Goal: Task Accomplishment & Management: Use online tool/utility

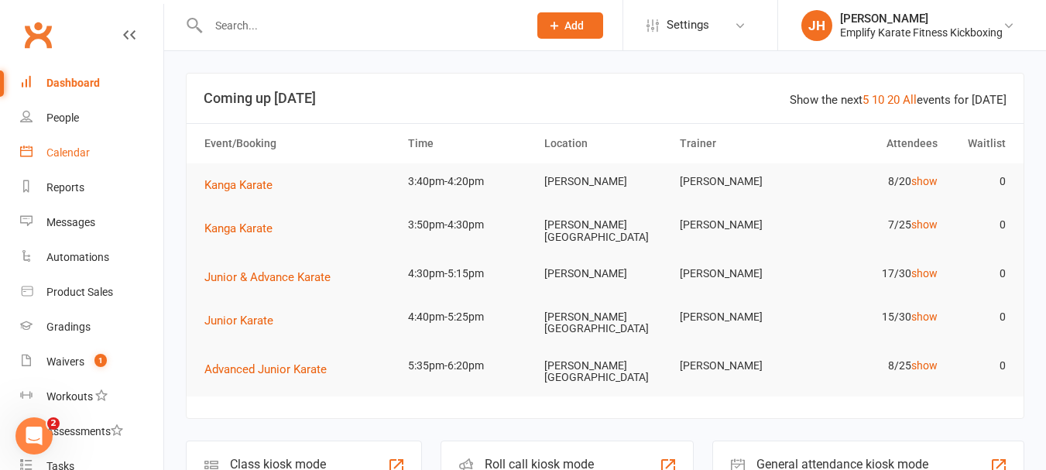
click at [72, 145] on link "Calendar" at bounding box center [91, 152] width 143 height 35
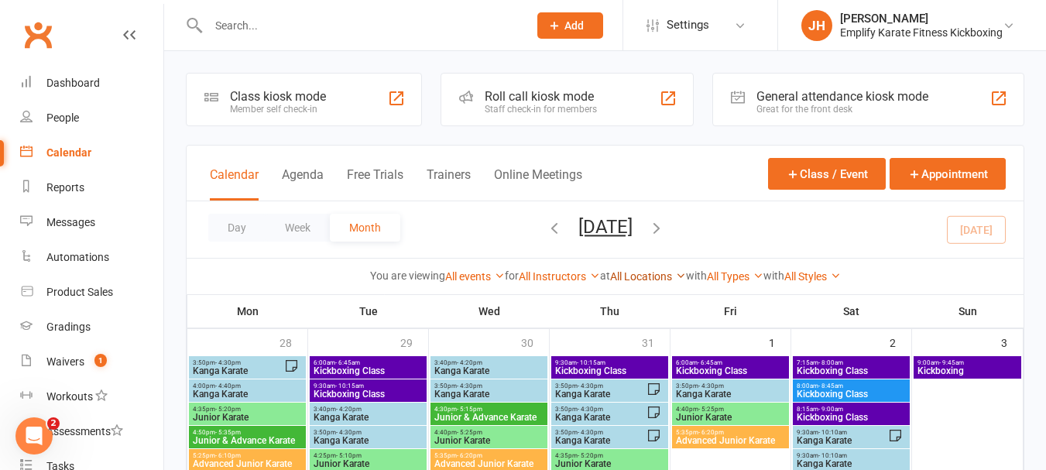
click at [628, 270] on link "All Locations" at bounding box center [648, 276] width 76 height 12
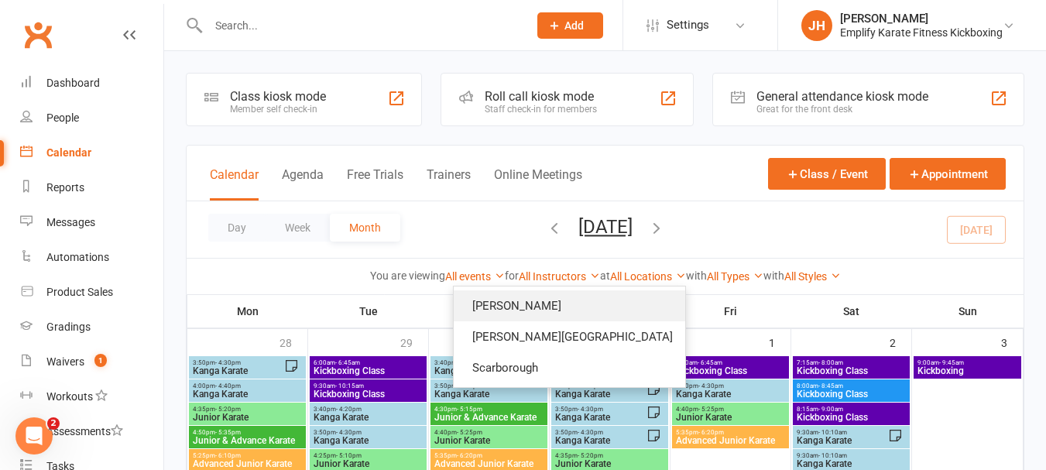
click at [611, 291] on link "[PERSON_NAME]" at bounding box center [568, 305] width 231 height 31
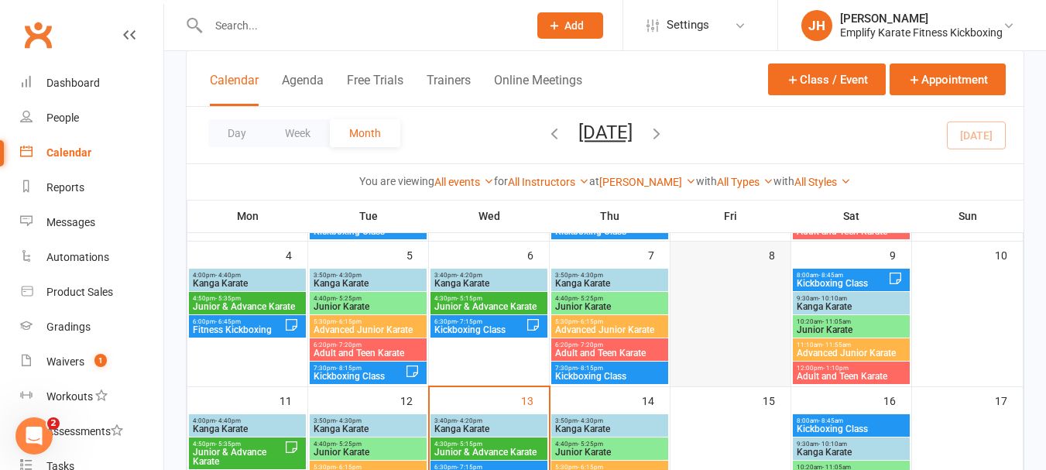
scroll to position [387, 0]
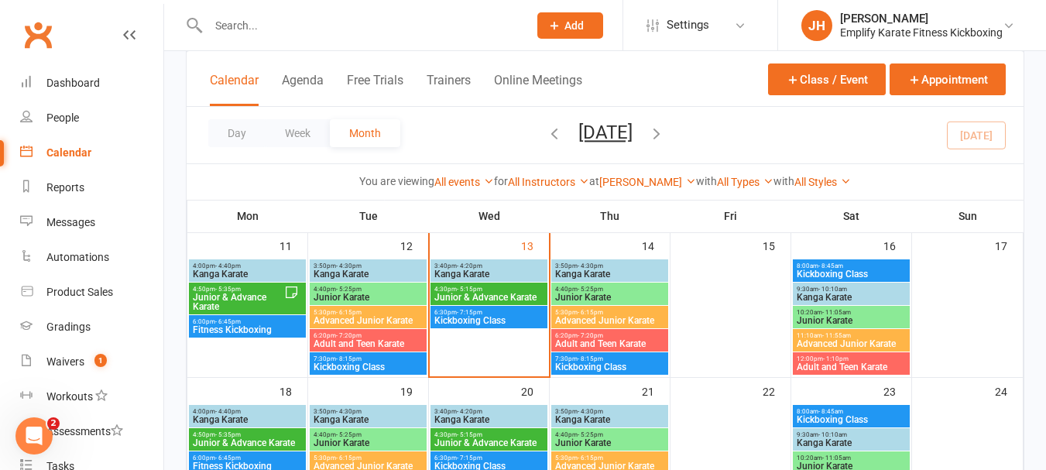
click at [528, 267] on span "3:40pm - 4:20pm" at bounding box center [488, 265] width 111 height 7
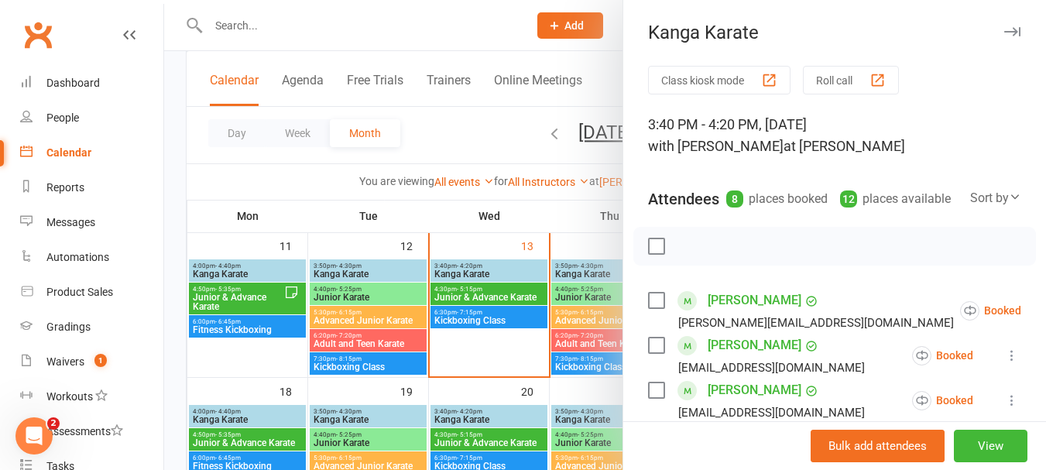
click at [501, 263] on div at bounding box center [604, 235] width 881 height 470
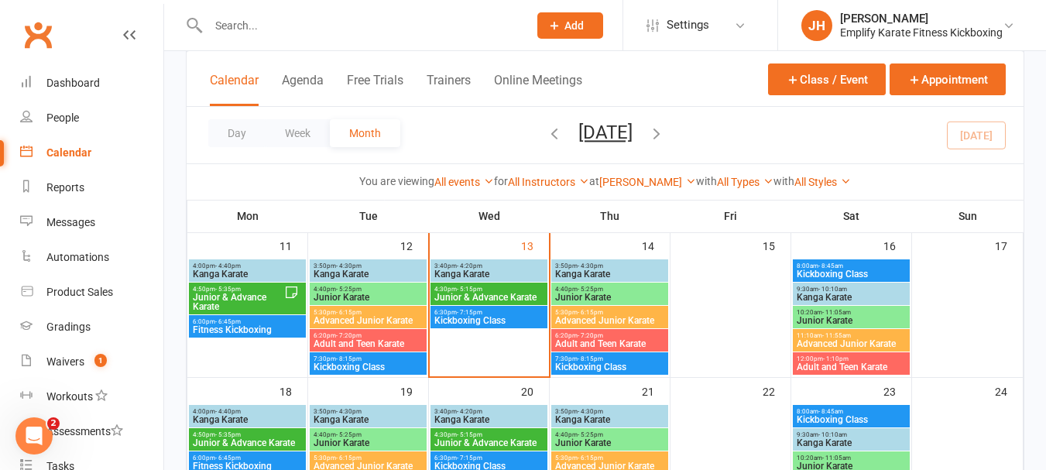
click at [484, 264] on span "3:40pm - 4:20pm" at bounding box center [488, 265] width 111 height 7
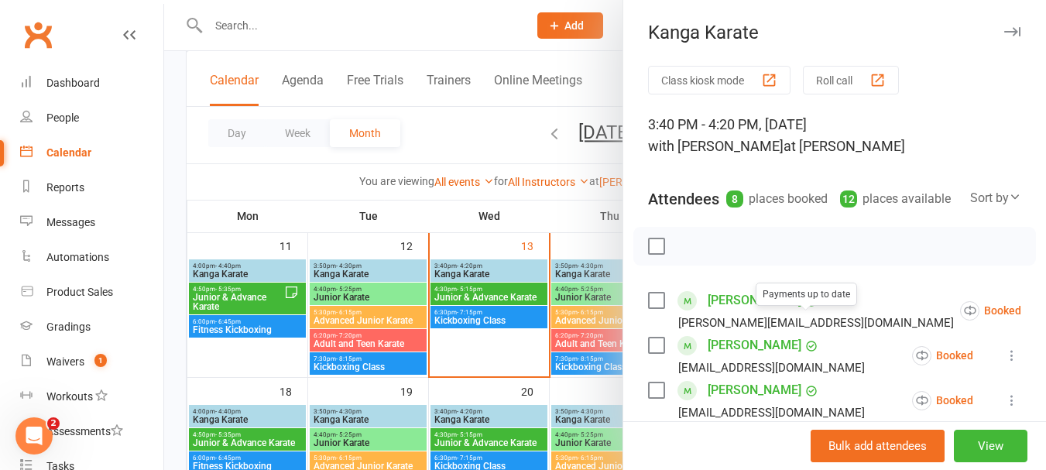
scroll to position [155, 0]
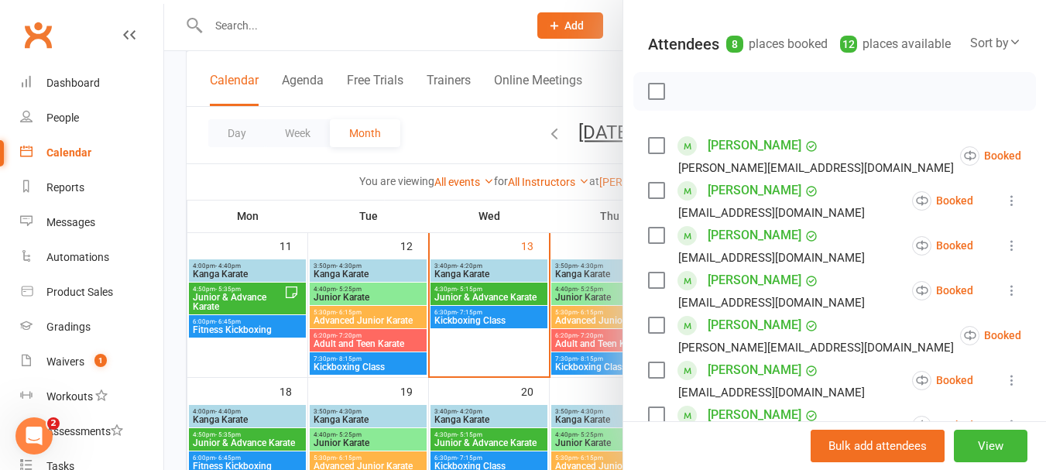
click at [654, 99] on label at bounding box center [655, 91] width 15 height 15
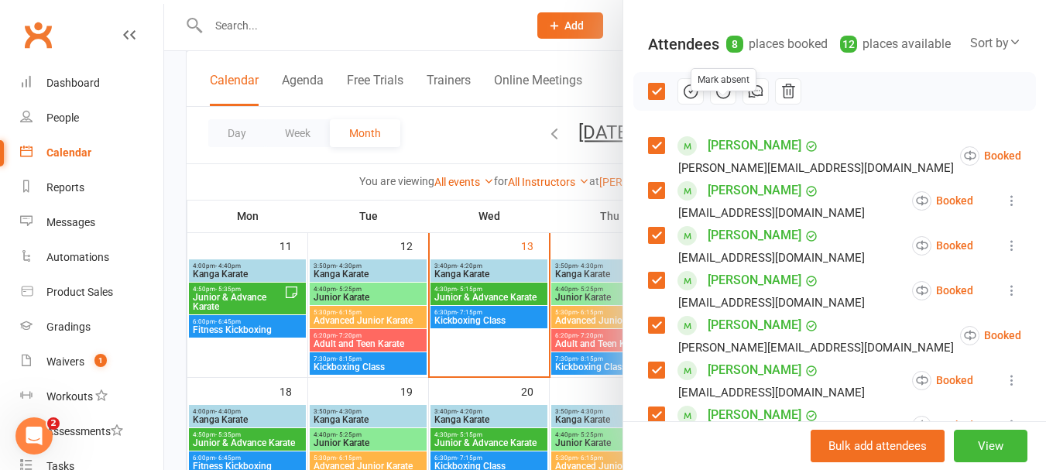
click at [721, 98] on icon "button" at bounding box center [723, 91] width 13 height 13
click at [659, 99] on label at bounding box center [655, 91] width 15 height 15
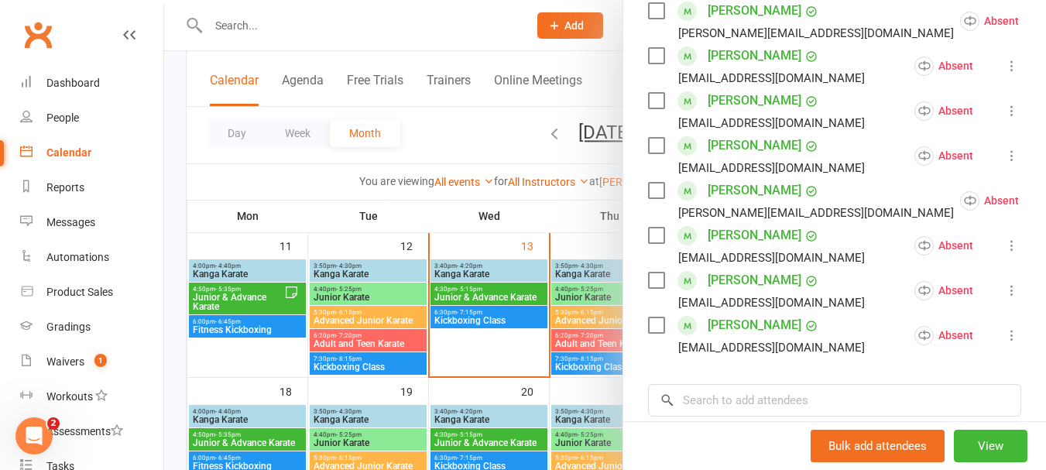
scroll to position [310, 0]
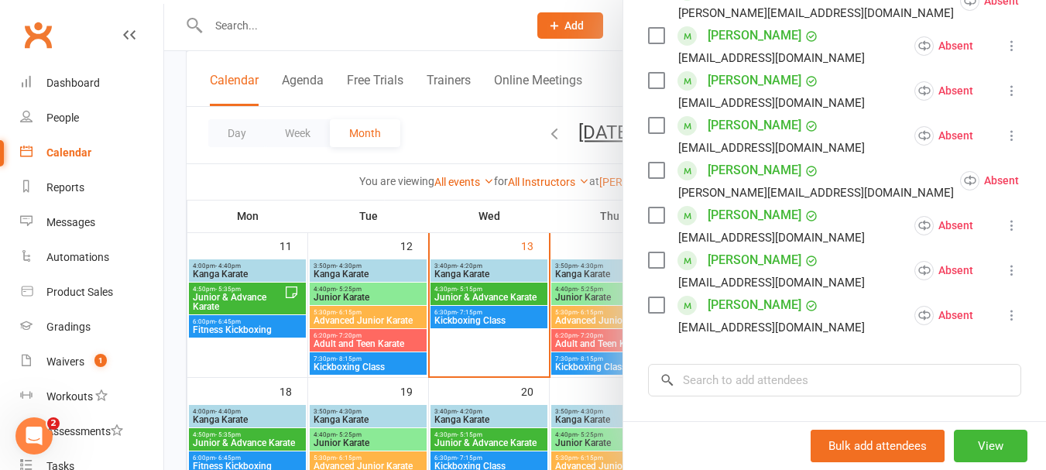
click at [654, 178] on label at bounding box center [655, 170] width 15 height 15
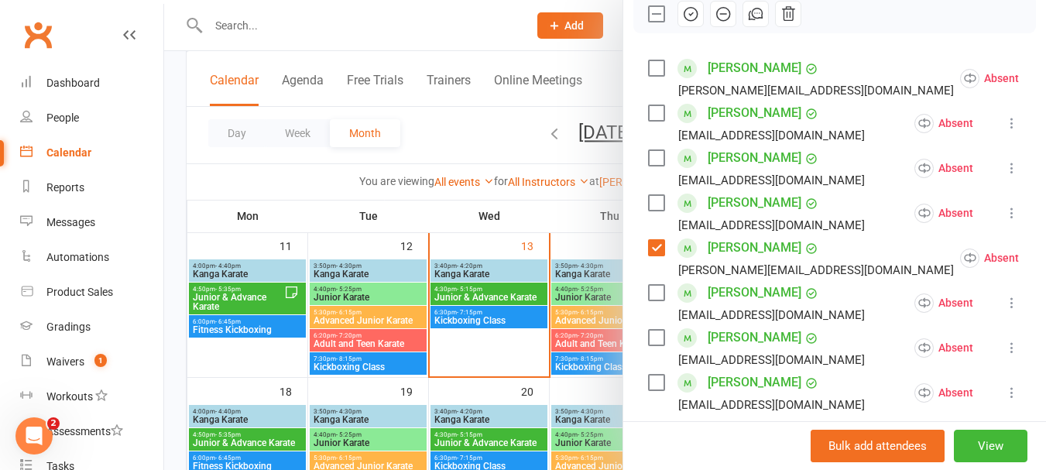
click at [648, 76] on label at bounding box center [655, 67] width 15 height 15
click at [682, 22] on icon "button" at bounding box center [690, 13] width 17 height 17
click at [648, 22] on label at bounding box center [655, 13] width 15 height 15
click at [636, 229] on div "Class kiosk mode Roll call 3:40 PM - 4:20 PM, [DATE] with [PERSON_NAME] at [PER…" at bounding box center [834, 263] width 423 height 859
click at [649, 210] on label at bounding box center [655, 202] width 15 height 15
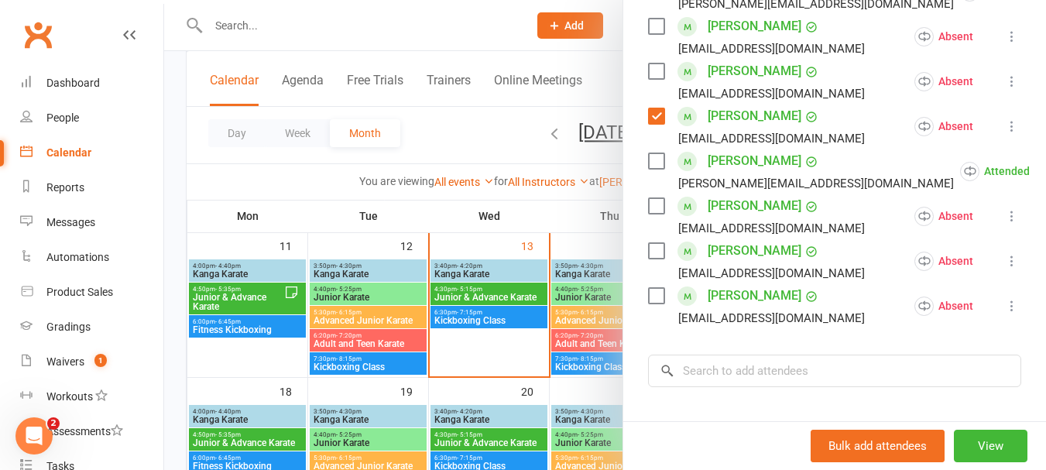
scroll to position [387, 0]
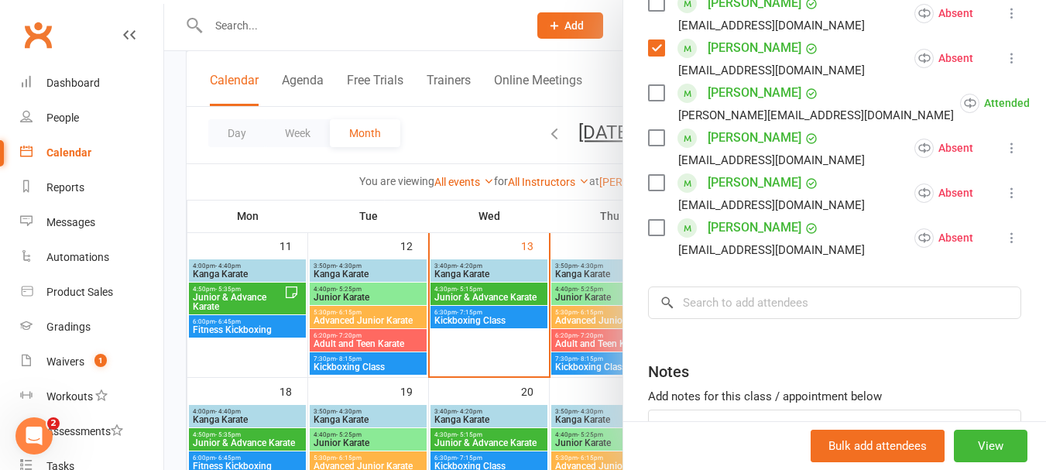
click at [648, 101] on label at bounding box center [655, 92] width 15 height 15
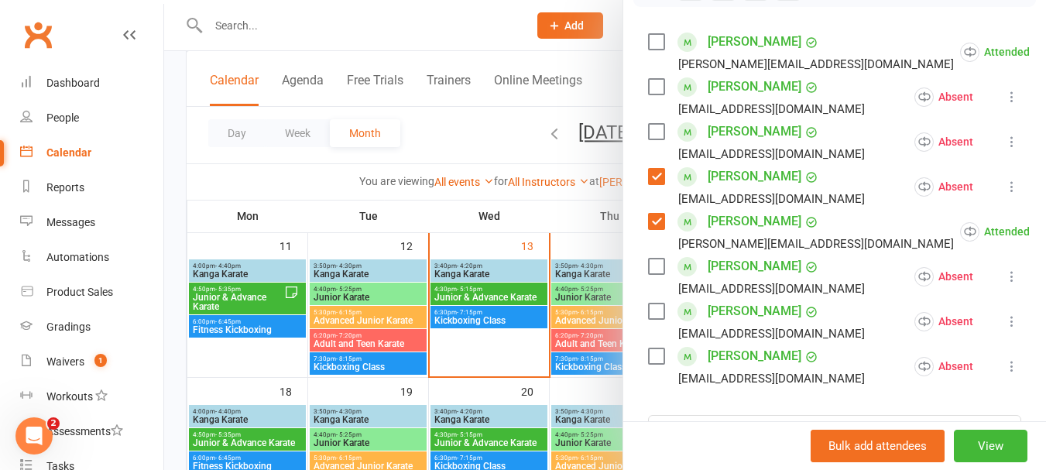
scroll to position [232, 0]
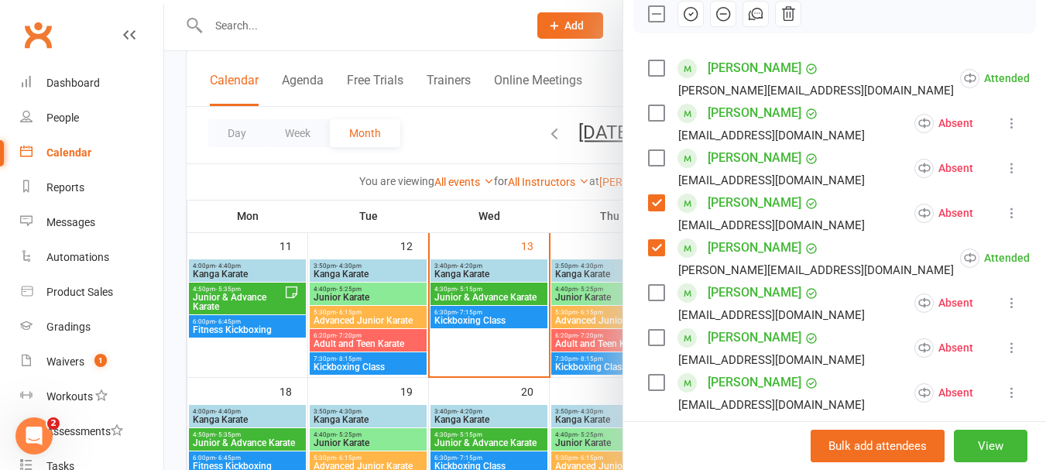
click at [648, 76] on label at bounding box center [655, 67] width 15 height 15
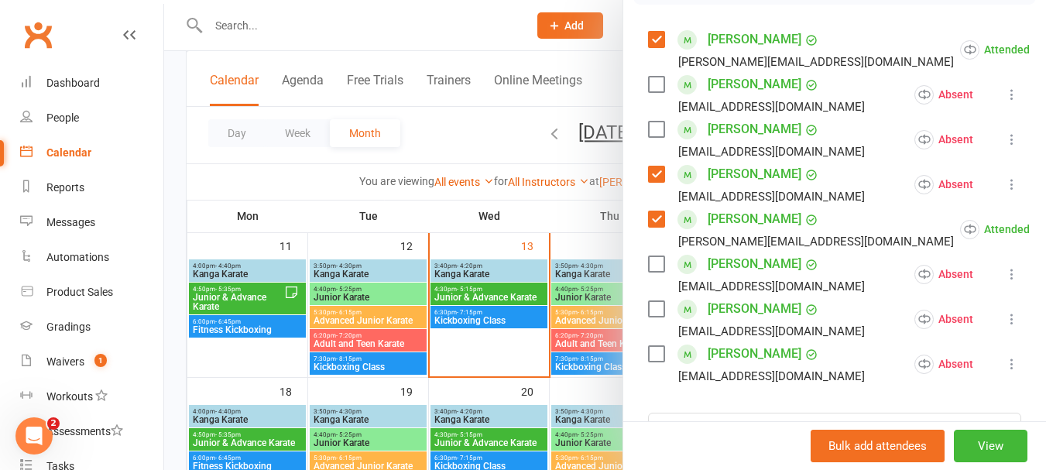
scroll to position [310, 0]
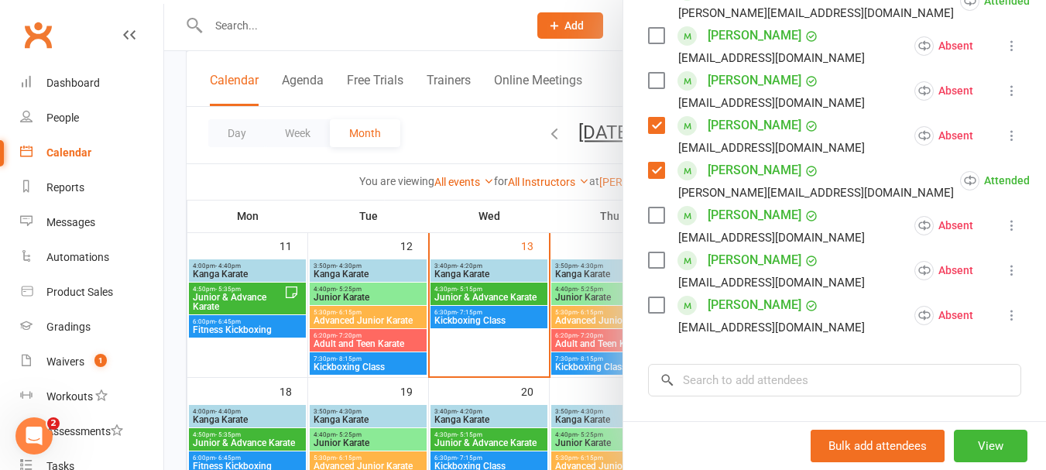
click at [651, 268] on label at bounding box center [655, 259] width 15 height 15
click at [649, 313] on label at bounding box center [655, 304] width 15 height 15
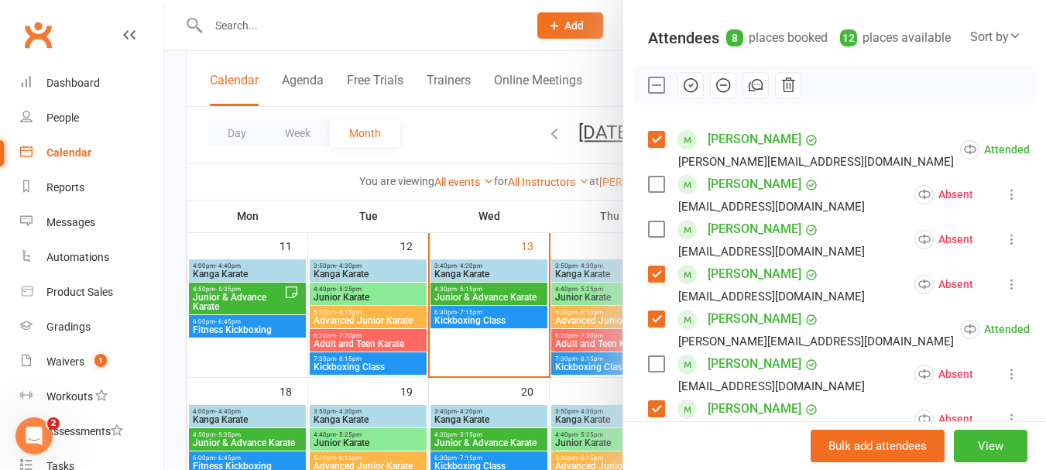
scroll to position [155, 0]
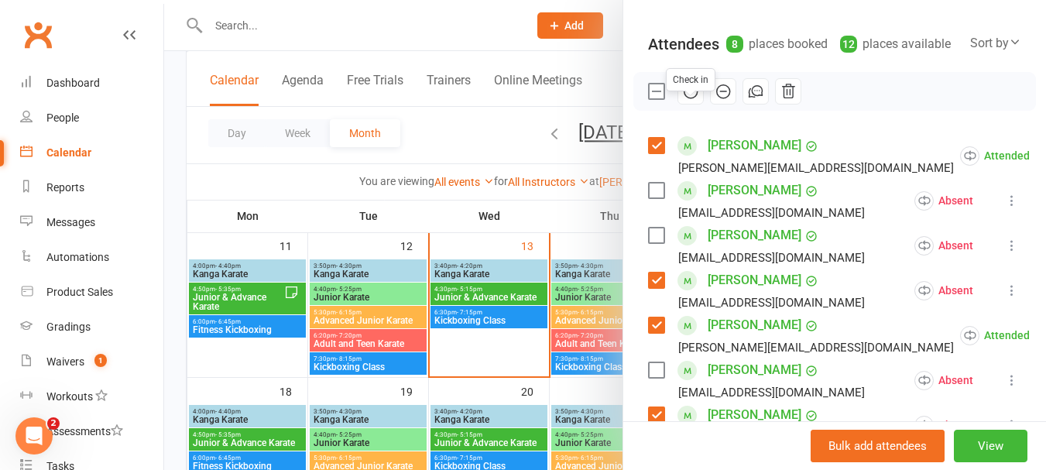
drag, startPoint x: 686, startPoint y: 110, endPoint x: 595, endPoint y: 57, distance: 105.4
click at [690, 92] on icon "button" at bounding box center [691, 91] width 2 height 2
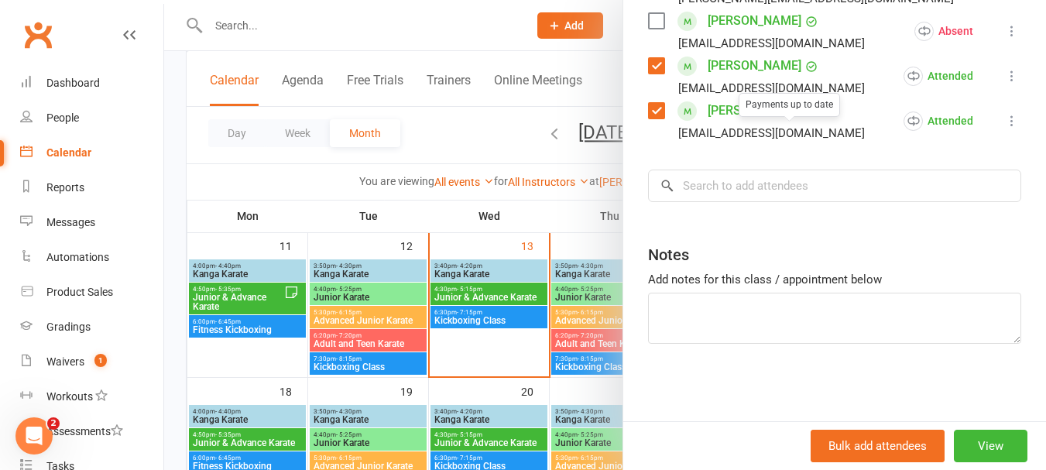
scroll to position [60, 0]
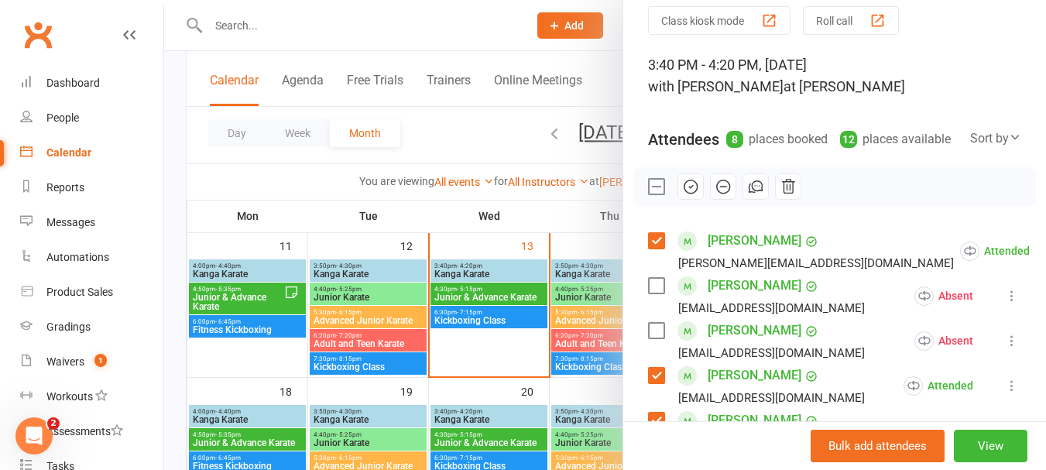
click at [656, 194] on label at bounding box center [655, 186] width 15 height 15
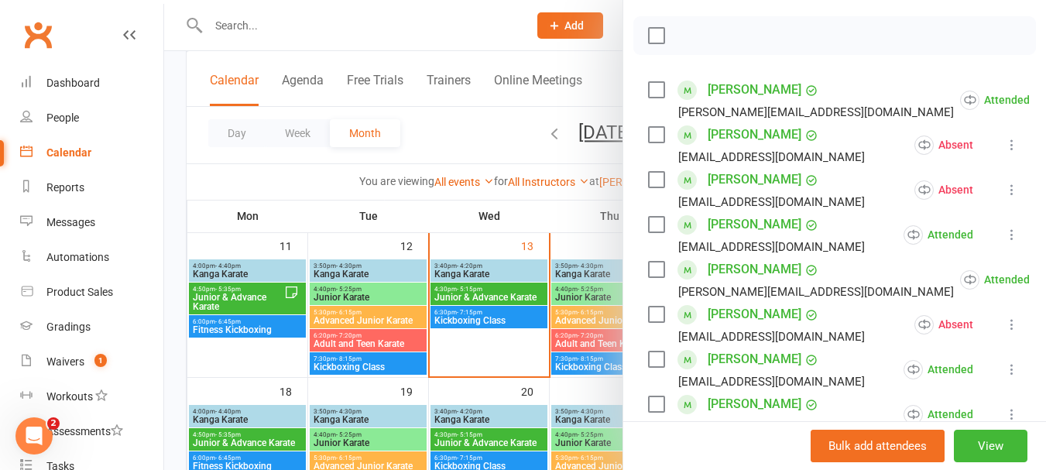
scroll to position [369, 0]
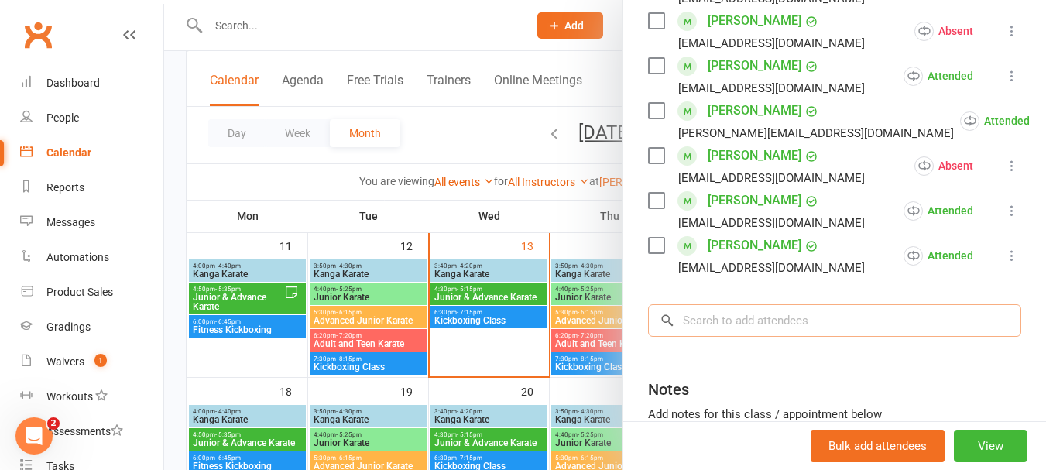
click at [725, 327] on input "search" at bounding box center [834, 320] width 373 height 33
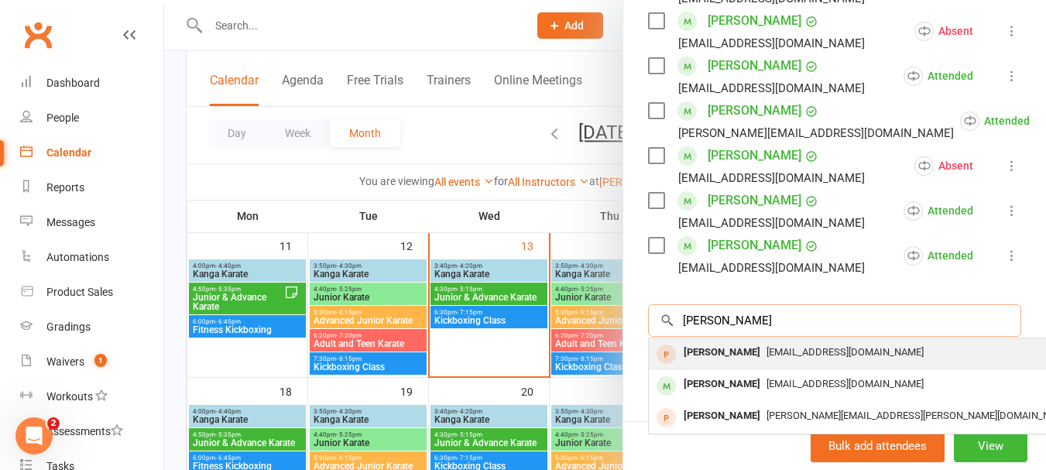
type input "[PERSON_NAME]"
click at [709, 361] on div "[PERSON_NAME]" at bounding box center [721, 352] width 89 height 22
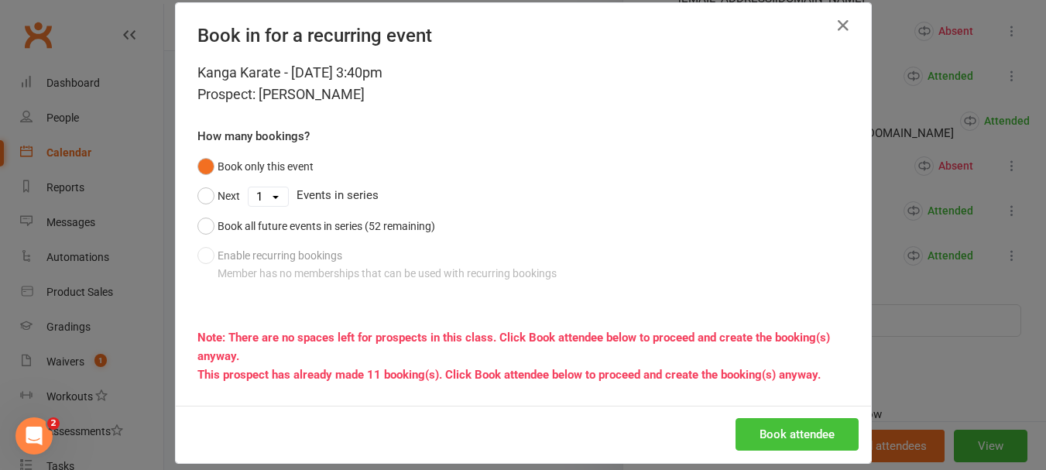
scroll to position [38, 0]
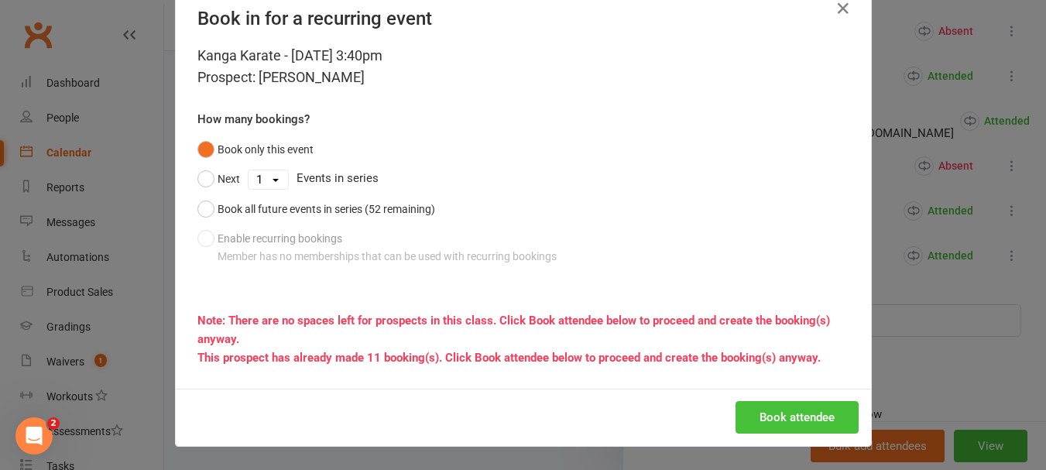
click at [782, 421] on button "Book attendee" at bounding box center [796, 417] width 123 height 33
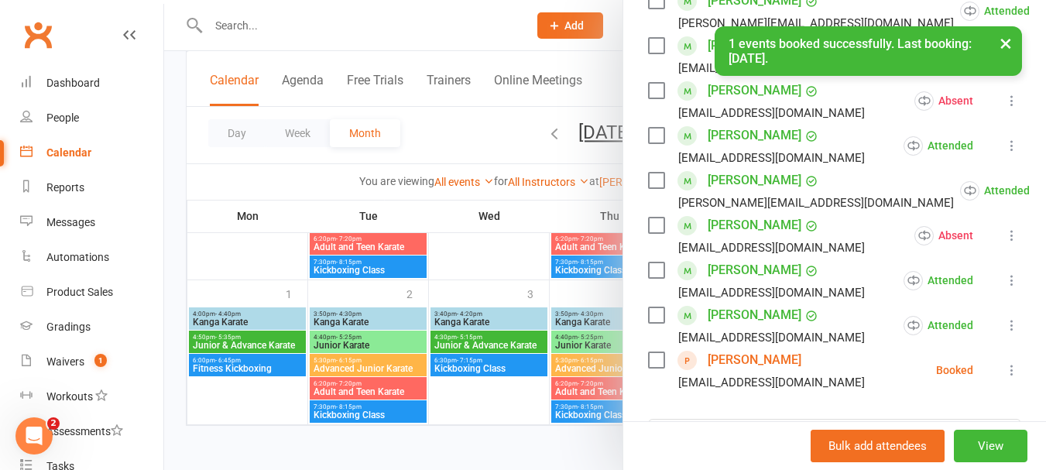
scroll to position [387, 0]
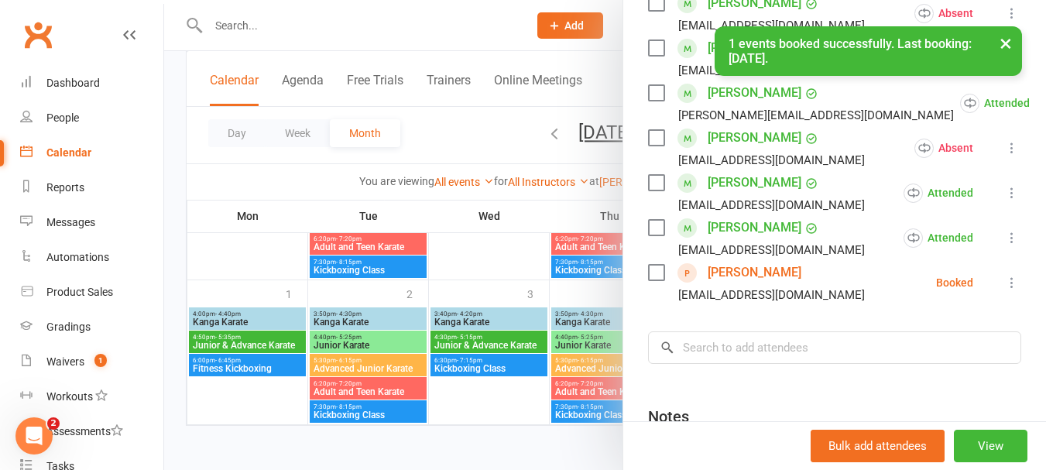
click at [1004, 290] on icon at bounding box center [1011, 282] width 15 height 15
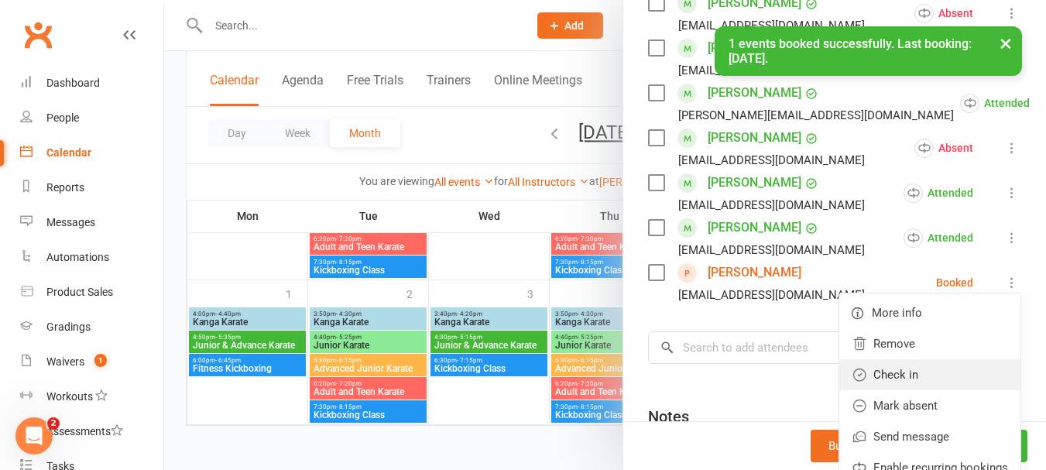
click at [855, 385] on link "Check in" at bounding box center [929, 374] width 181 height 31
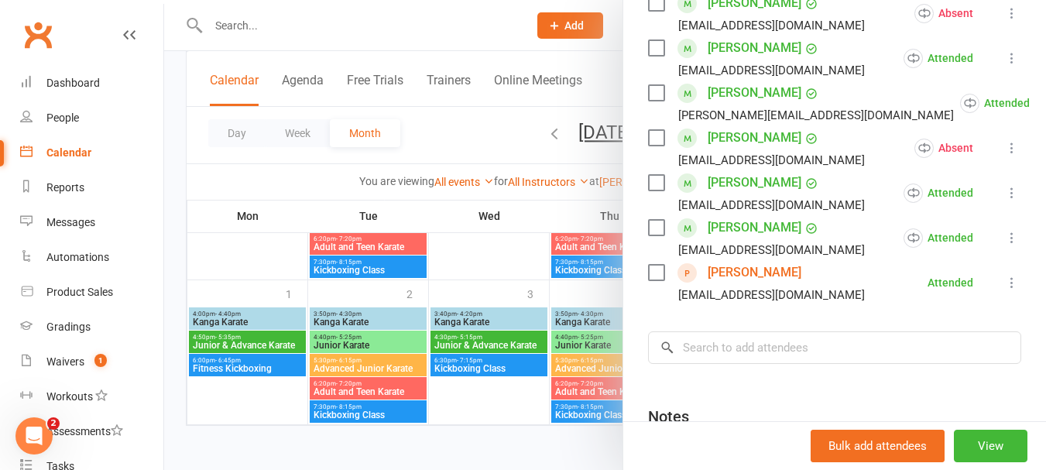
scroll to position [310, 0]
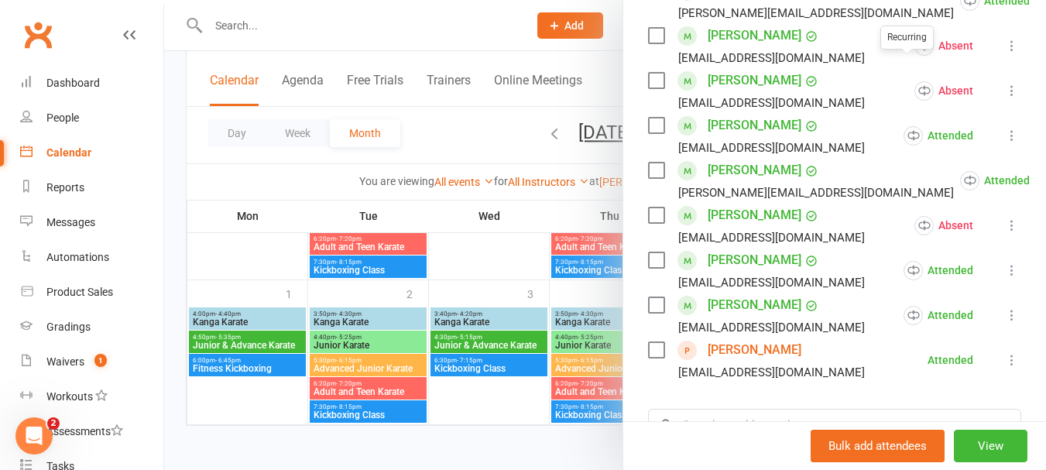
drag, startPoint x: 539, startPoint y: 225, endPoint x: 528, endPoint y: 299, distance: 75.2
click at [539, 226] on div at bounding box center [604, 235] width 881 height 470
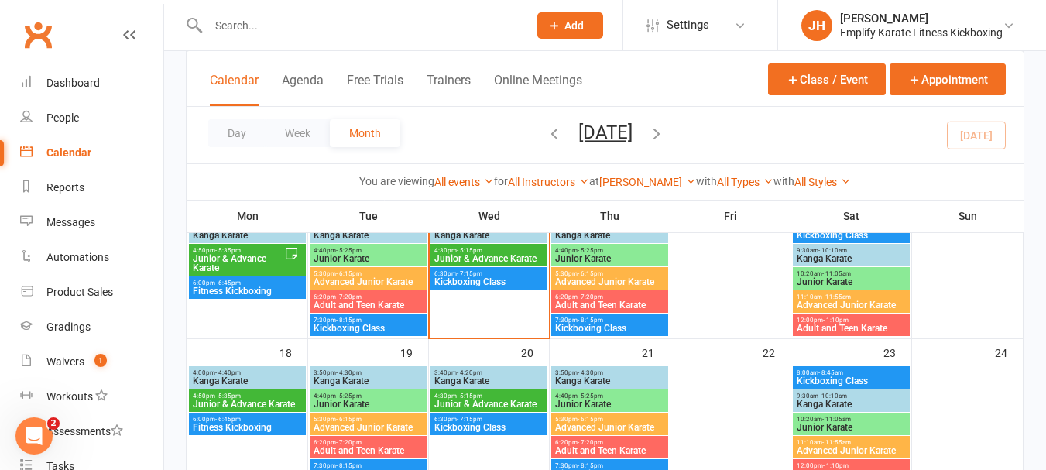
scroll to position [387, 0]
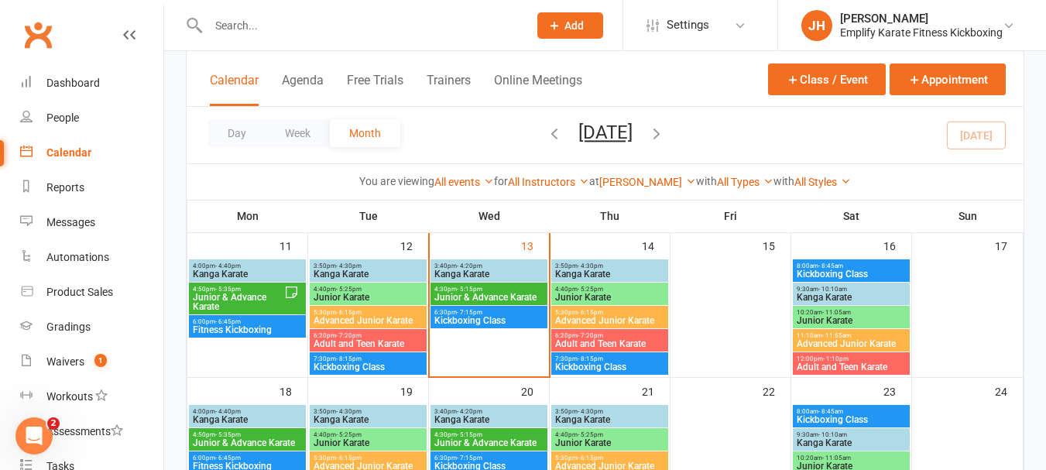
click at [494, 296] on span "Junior & Advance Karate" at bounding box center [488, 297] width 111 height 9
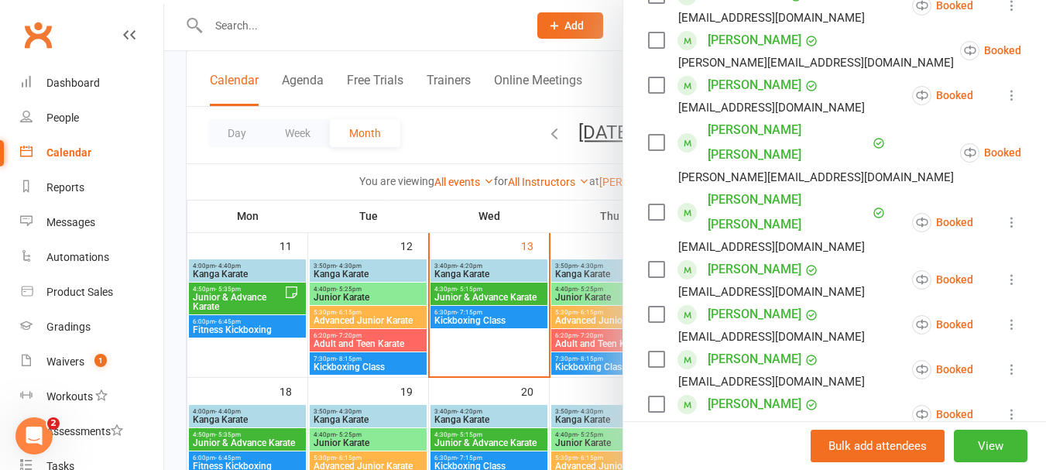
scroll to position [696, 0]
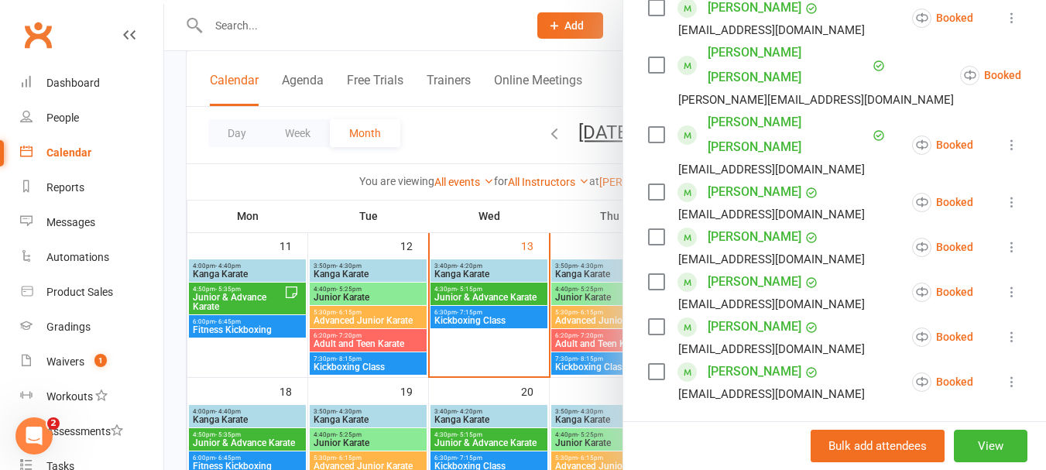
click at [409, 330] on div at bounding box center [604, 235] width 881 height 470
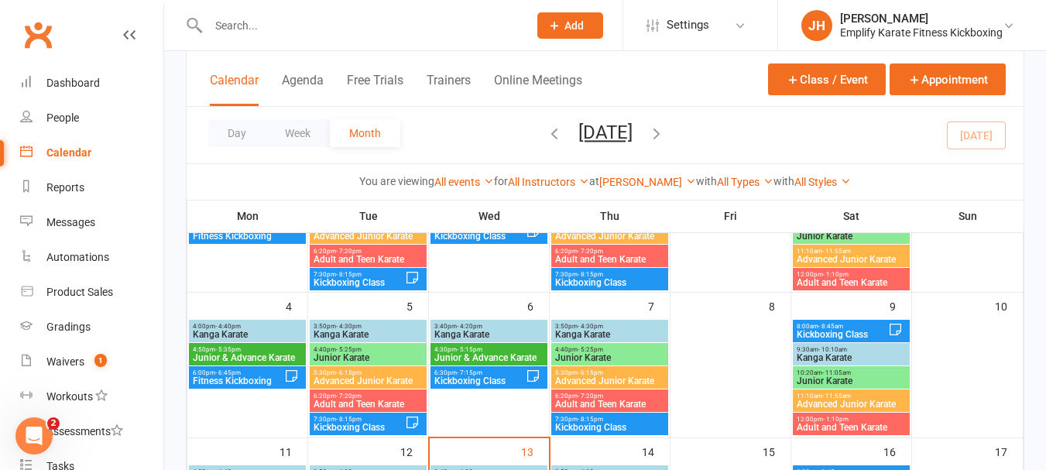
scroll to position [155, 0]
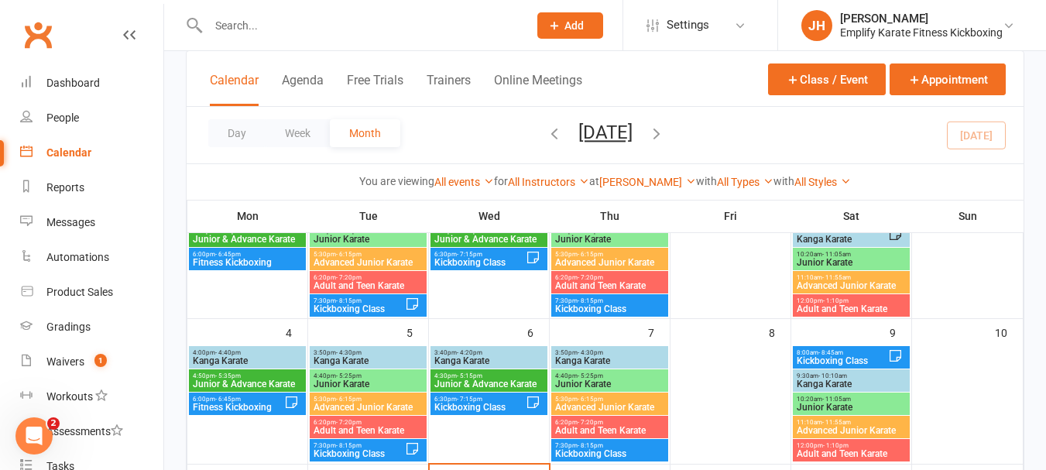
click at [466, 379] on span "Junior & Advance Karate" at bounding box center [488, 383] width 111 height 9
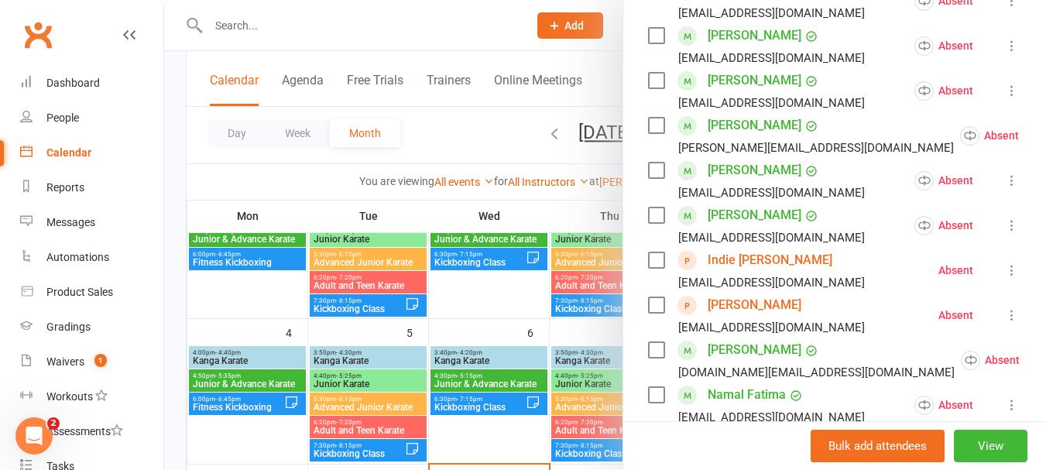
scroll to position [387, 0]
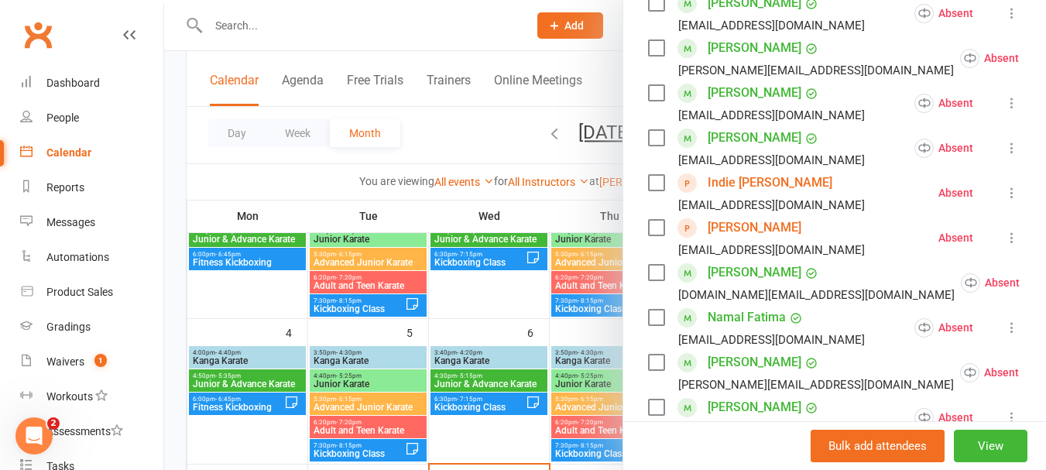
click at [498, 301] on div at bounding box center [604, 235] width 881 height 470
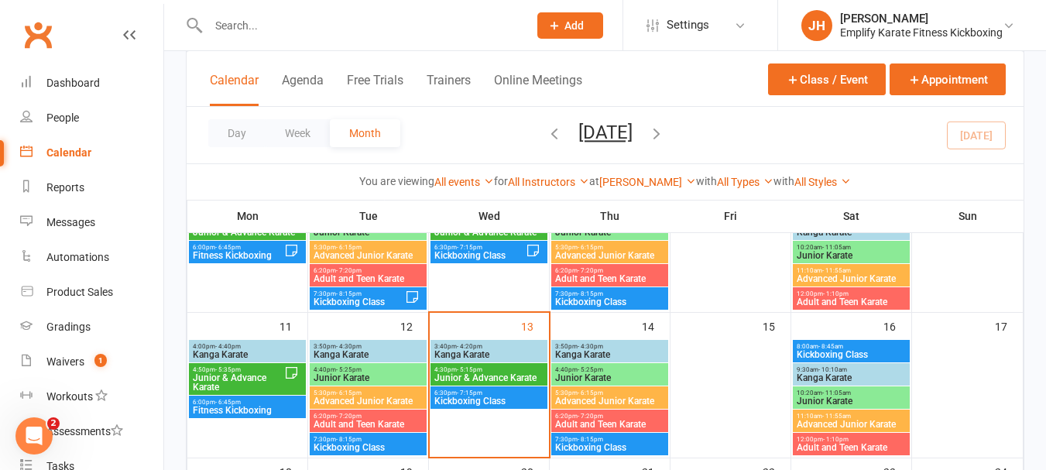
scroll to position [310, 0]
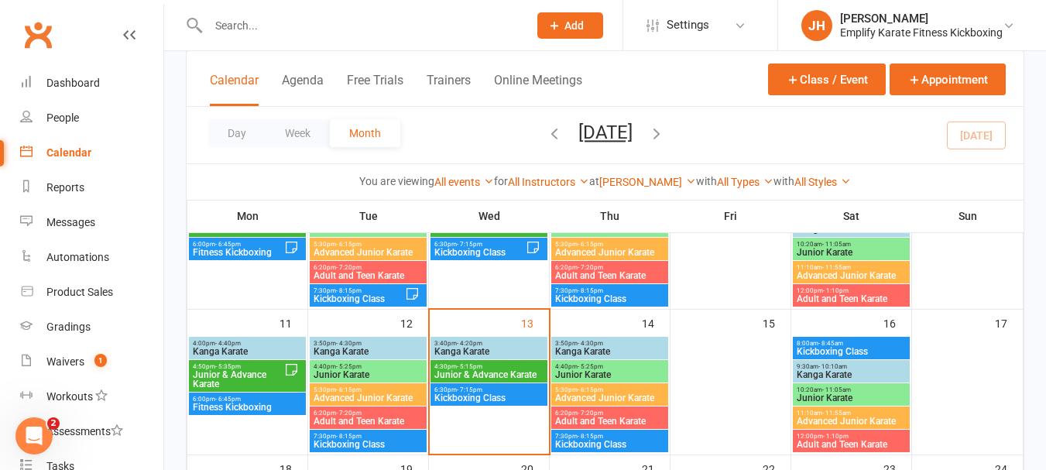
click at [482, 368] on span "4:30pm - 5:15pm" at bounding box center [488, 366] width 111 height 7
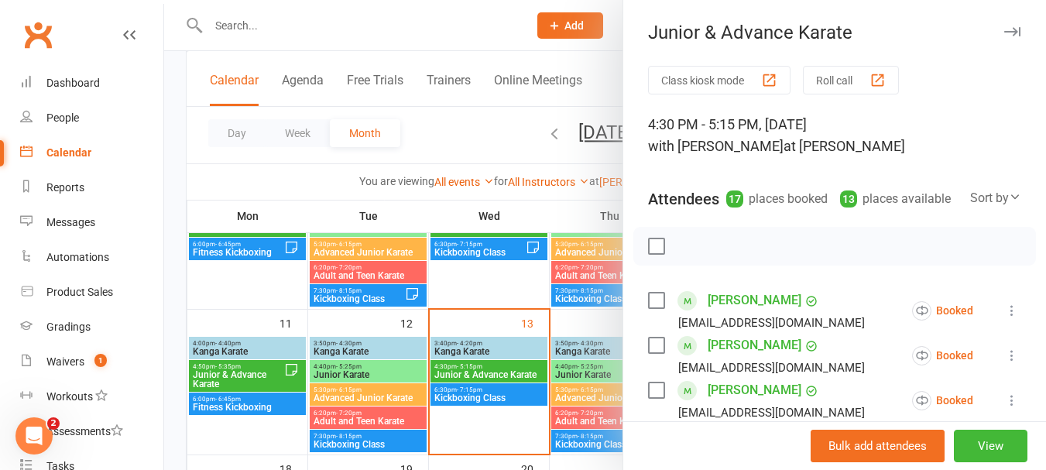
click at [655, 254] on label at bounding box center [655, 245] width 15 height 15
click at [718, 255] on icon "button" at bounding box center [722, 246] width 17 height 17
click at [653, 254] on label at bounding box center [655, 245] width 15 height 15
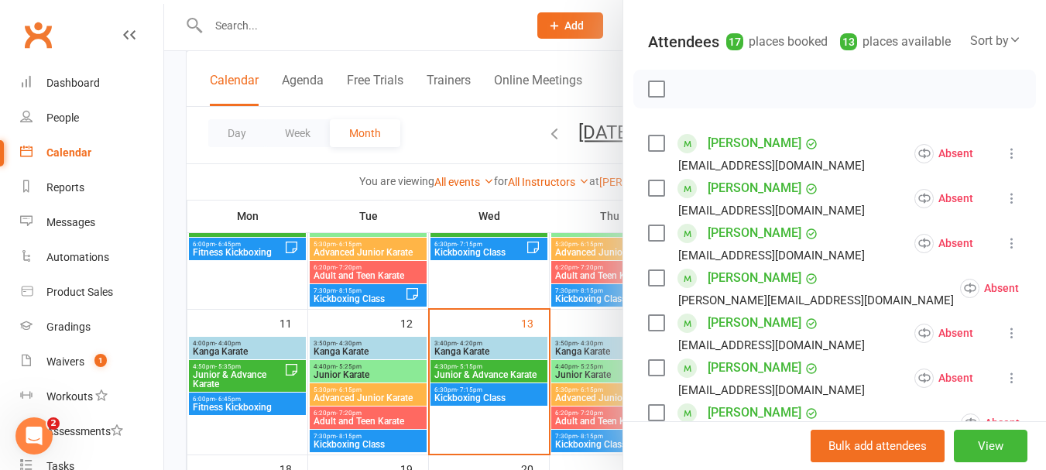
scroll to position [232, 0]
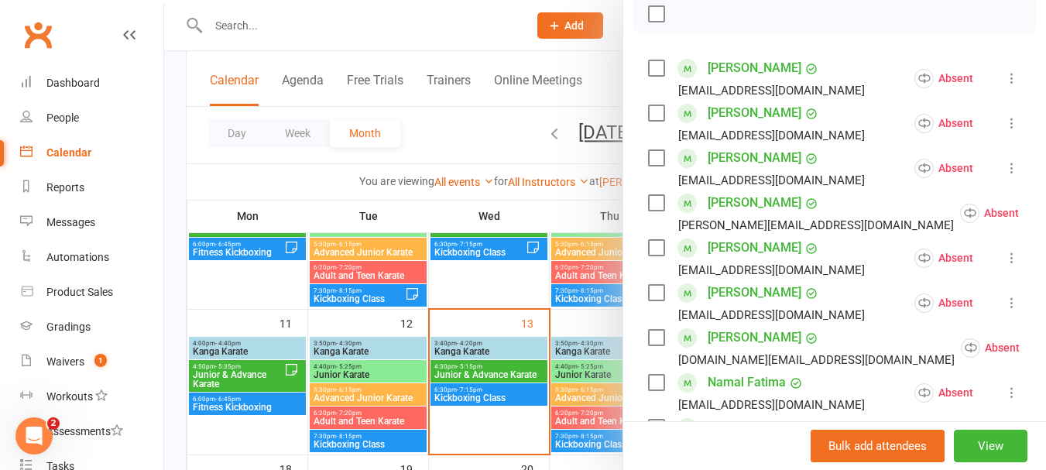
click at [648, 76] on label at bounding box center [655, 67] width 15 height 15
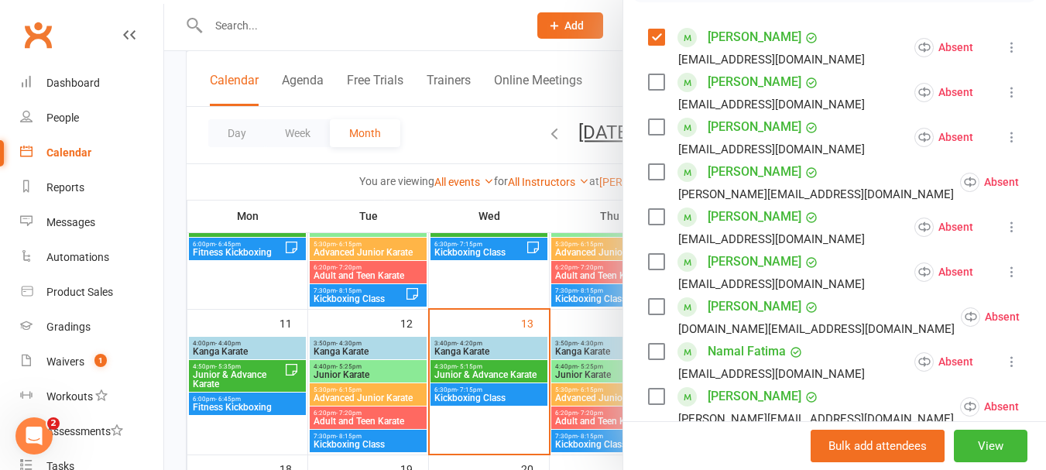
scroll to position [310, 0]
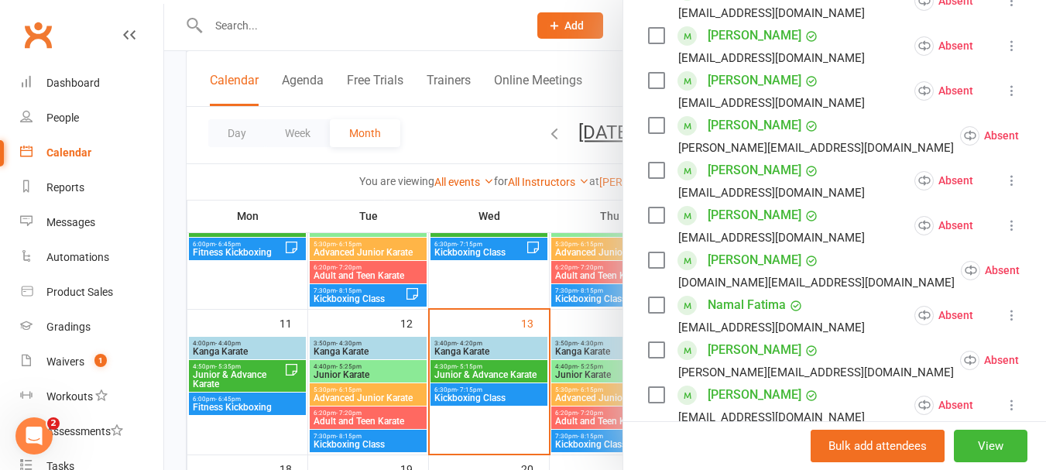
click at [648, 133] on label at bounding box center [655, 125] width 15 height 15
click at [654, 178] on label at bounding box center [655, 170] width 15 height 15
click at [653, 223] on label at bounding box center [655, 214] width 15 height 15
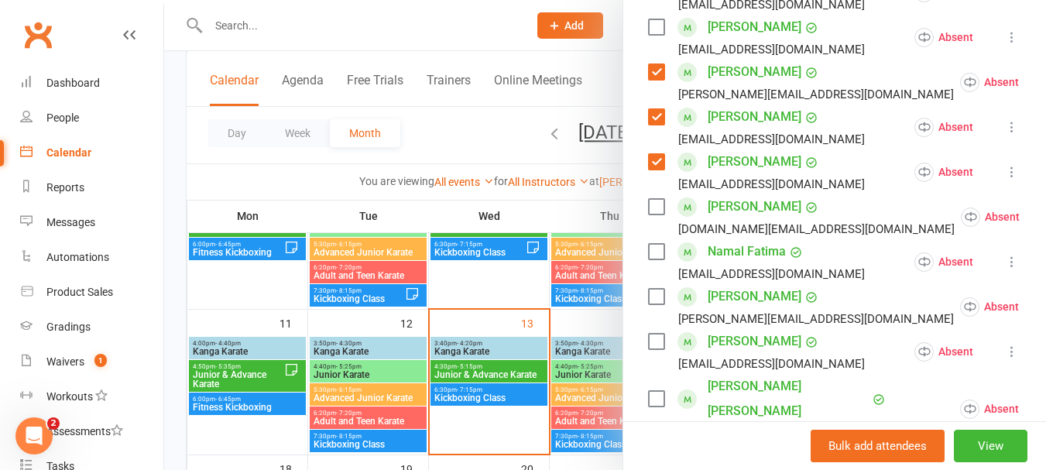
scroll to position [387, 0]
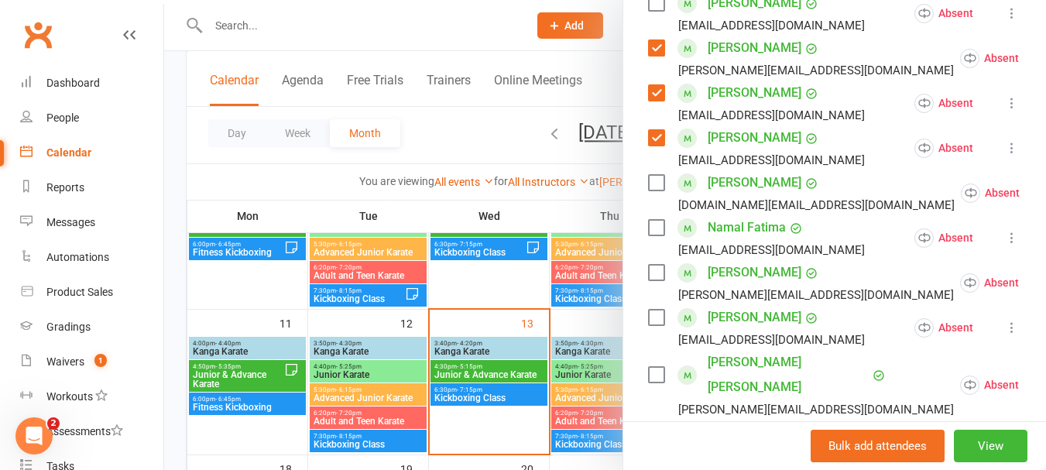
click at [652, 145] on label at bounding box center [655, 137] width 15 height 15
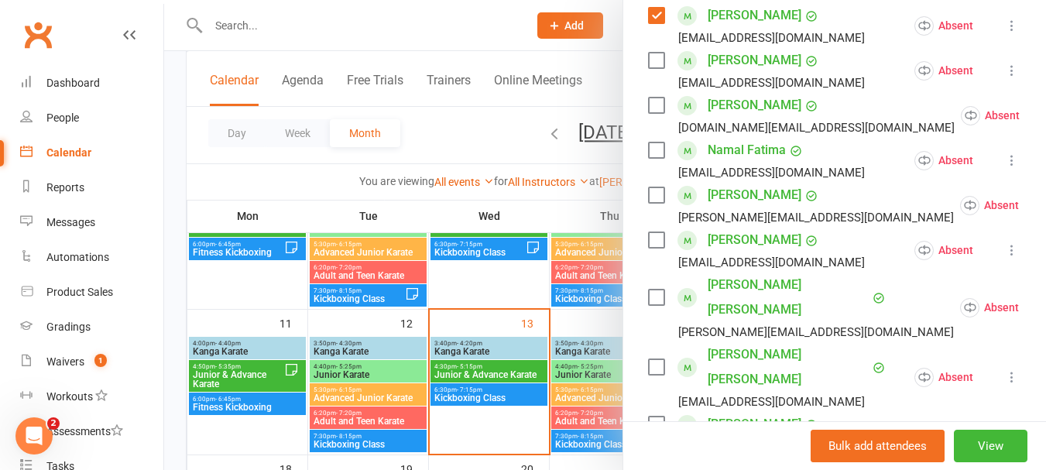
click at [654, 203] on label at bounding box center [655, 194] width 15 height 15
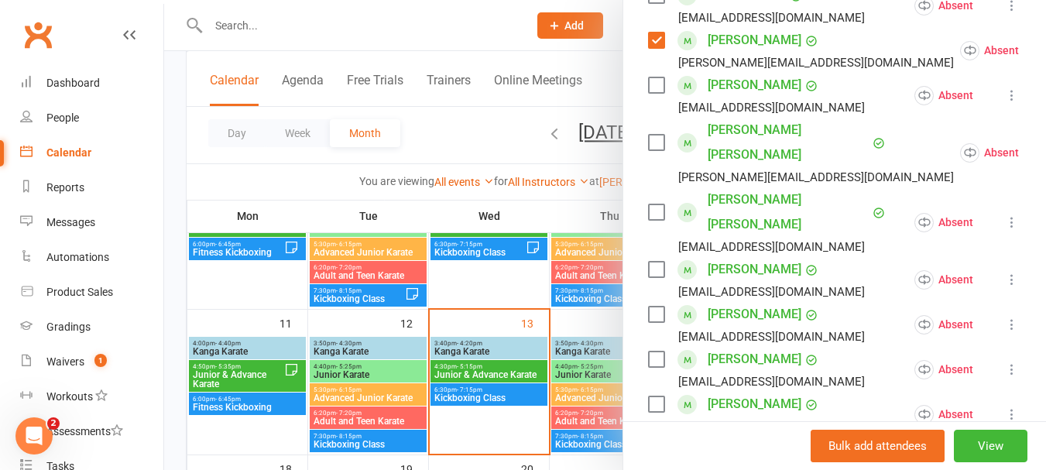
click at [648, 144] on label at bounding box center [655, 142] width 15 height 15
click at [649, 204] on label at bounding box center [655, 211] width 15 height 15
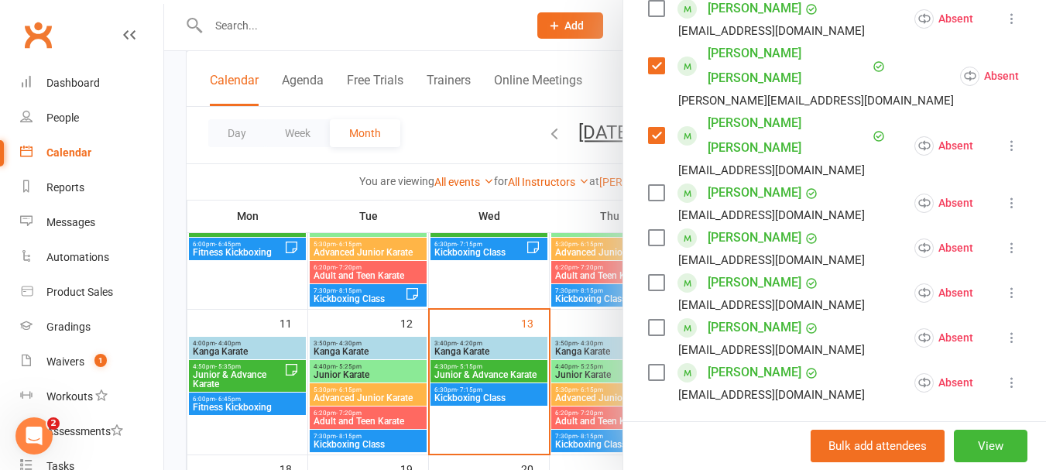
scroll to position [696, 0]
click at [655, 184] on label at bounding box center [655, 191] width 15 height 15
click at [652, 229] on label at bounding box center [655, 236] width 15 height 15
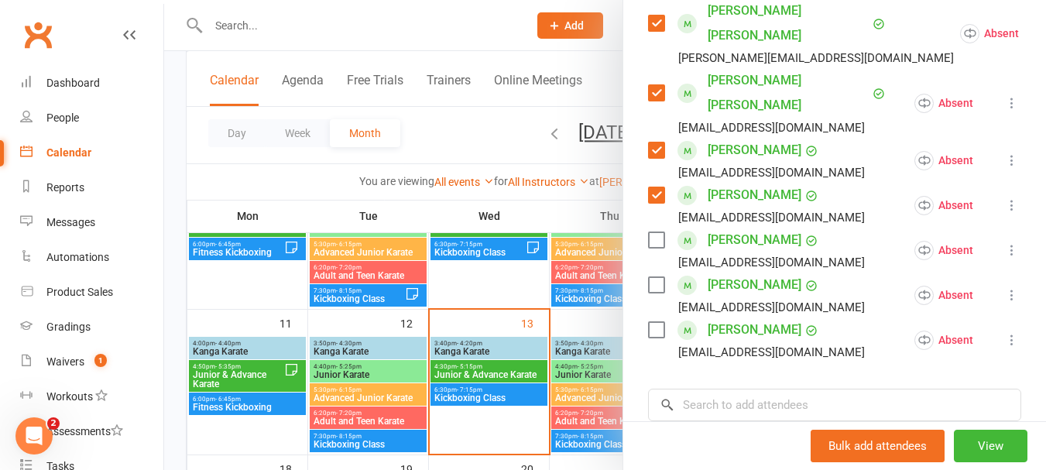
scroll to position [774, 0]
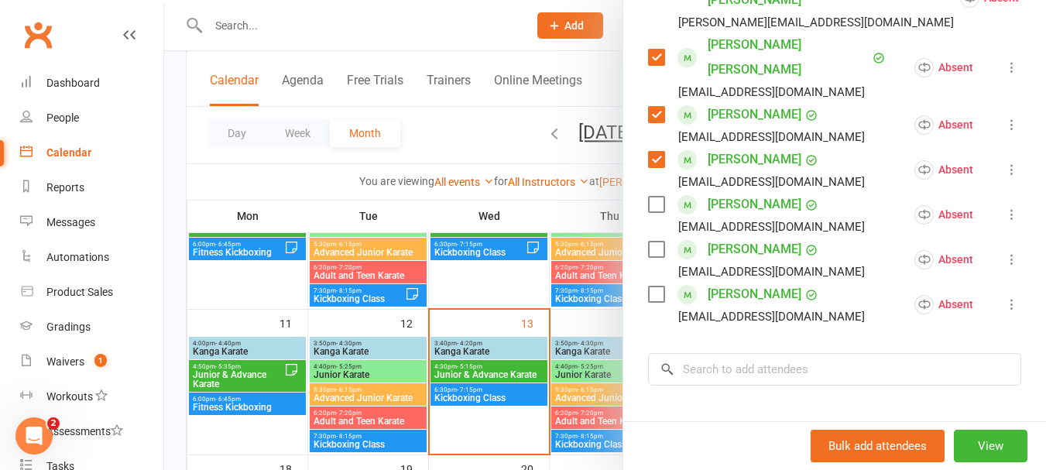
click at [655, 241] on label at bounding box center [655, 248] width 15 height 15
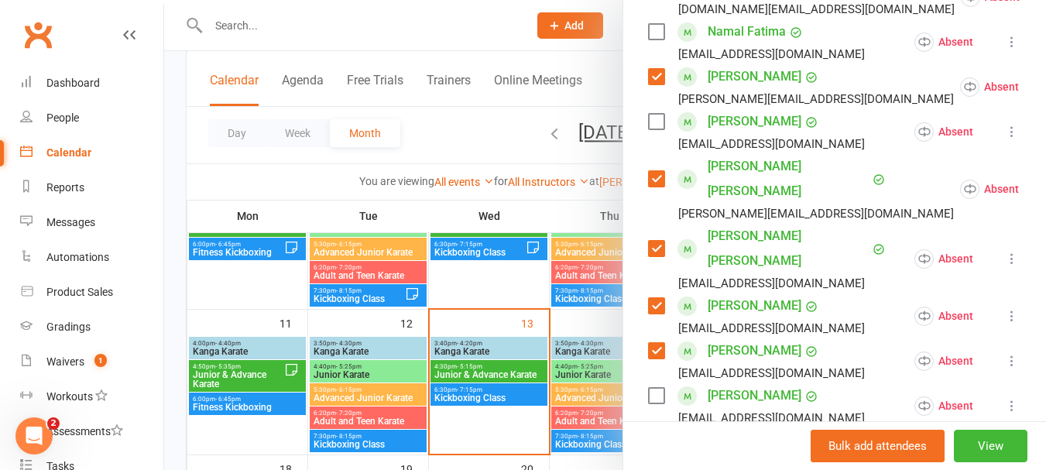
scroll to position [232, 0]
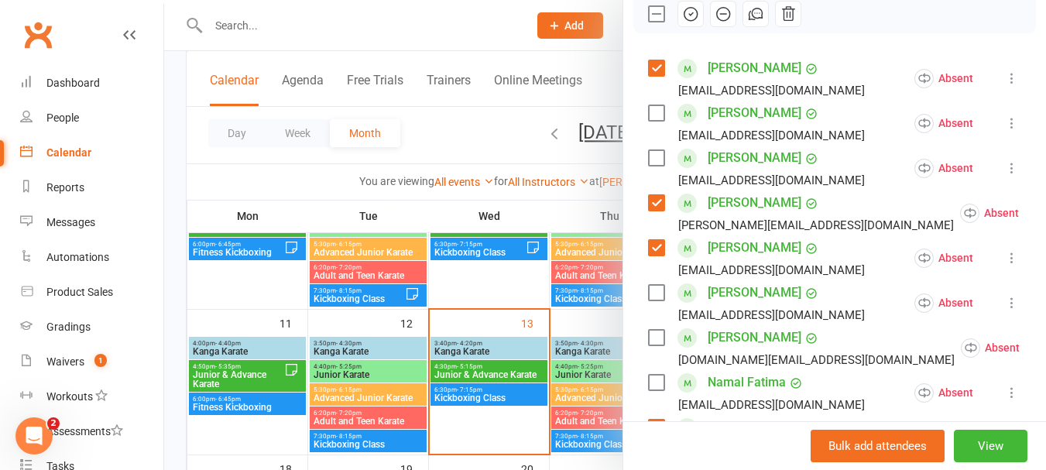
click at [688, 27] on button "button" at bounding box center [690, 14] width 26 height 26
click at [638, 26] on div at bounding box center [834, 14] width 402 height 39
click at [648, 22] on label at bounding box center [655, 13] width 15 height 15
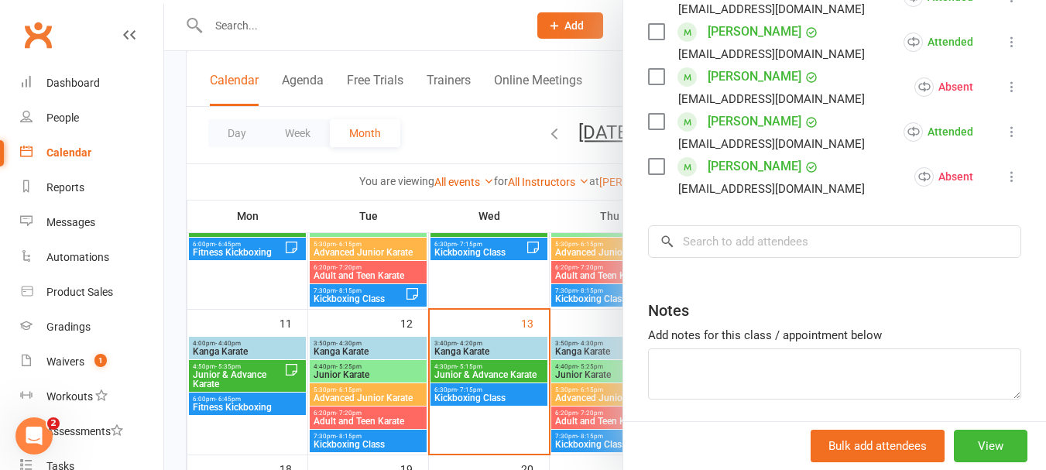
scroll to position [928, 0]
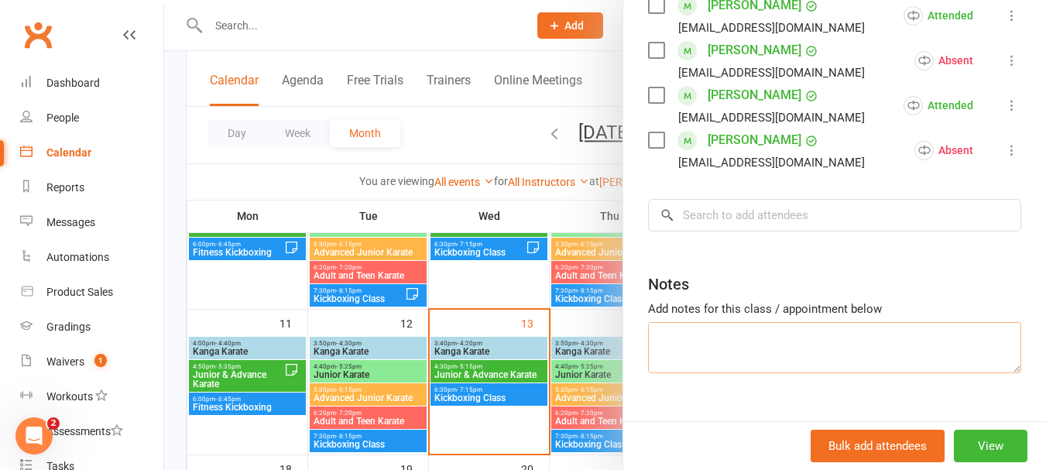
click at [792, 322] on textarea at bounding box center [834, 347] width 373 height 51
type textarea "13, nam, aad, [PERSON_NAME], ind"
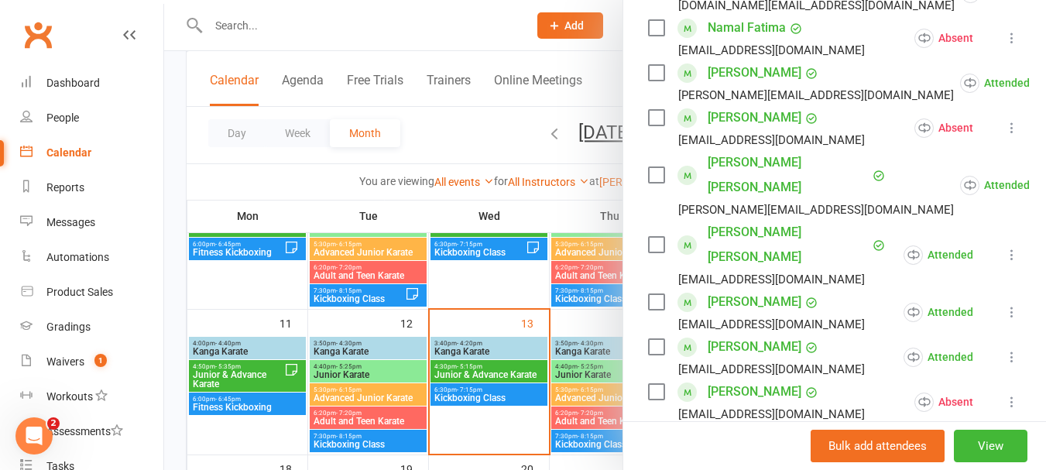
scroll to position [386, 0]
